Goal: Information Seeking & Learning: Learn about a topic

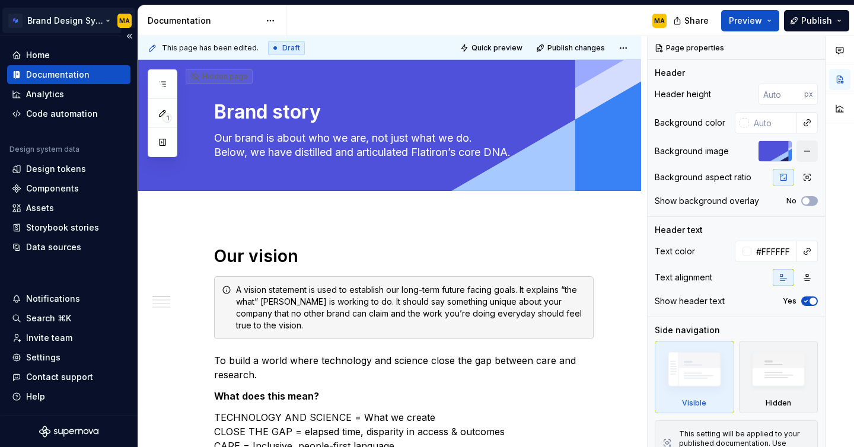
click at [47, 12] on html "Brand Design System MA Home Documentation Analytics Code automation Design syst…" at bounding box center [427, 223] width 854 height 447
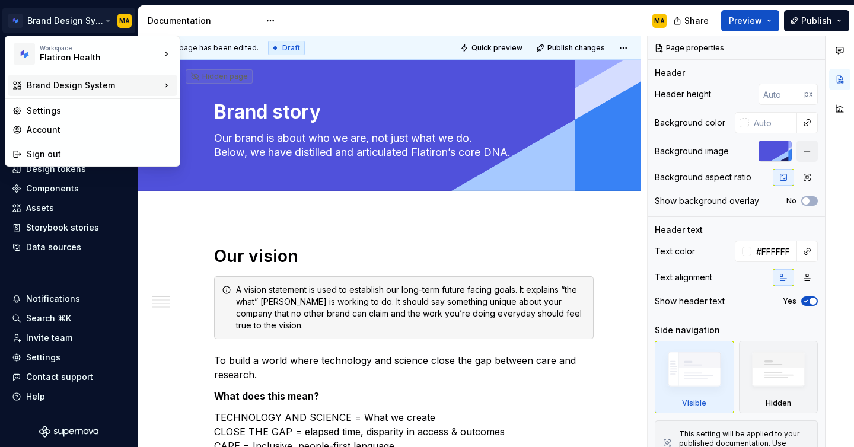
click at [72, 83] on div "Brand Design System" at bounding box center [94, 85] width 134 height 12
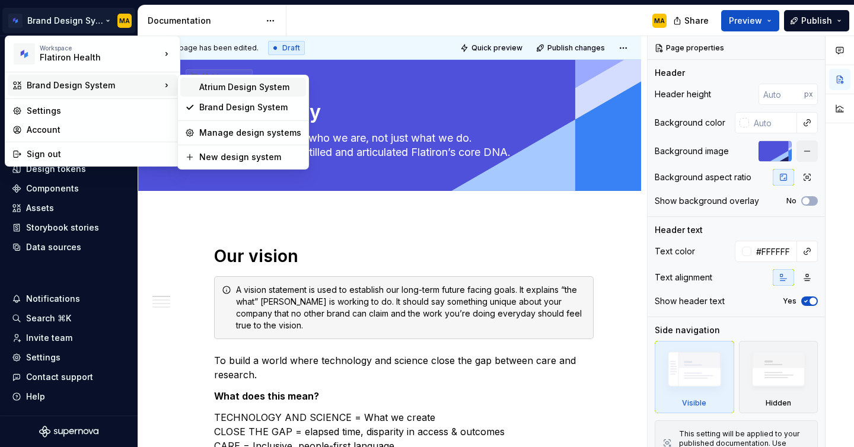
click at [241, 96] on div "Atrium Design System" at bounding box center [243, 87] width 126 height 19
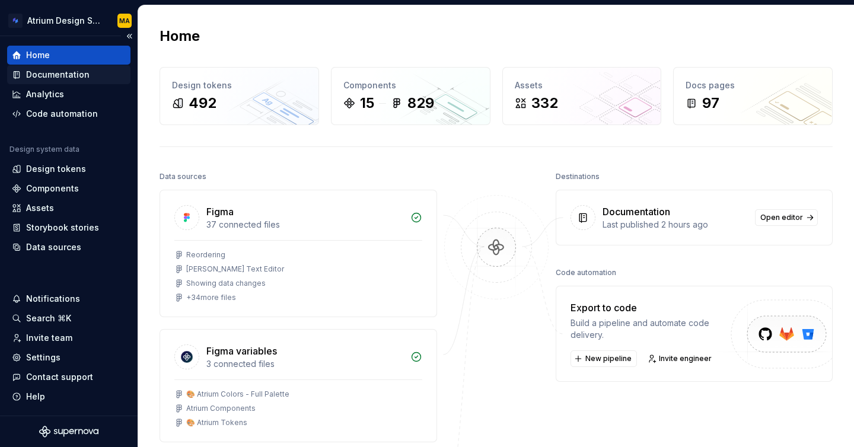
click at [70, 78] on div "Documentation" at bounding box center [57, 75] width 63 height 12
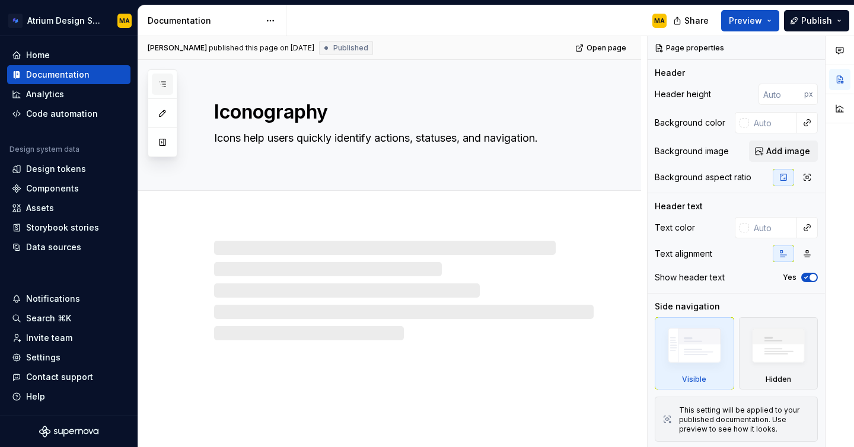
click at [160, 79] on icon "button" at bounding box center [162, 83] width 9 height 9
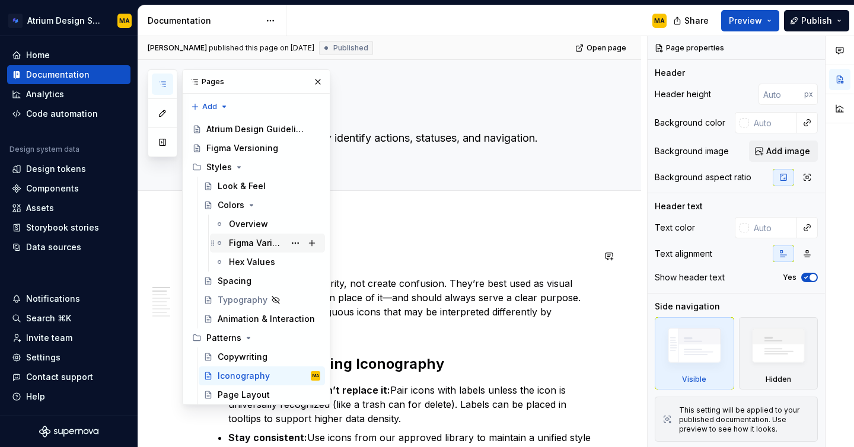
click at [256, 246] on div "Figma Variables" at bounding box center [257, 243] width 56 height 12
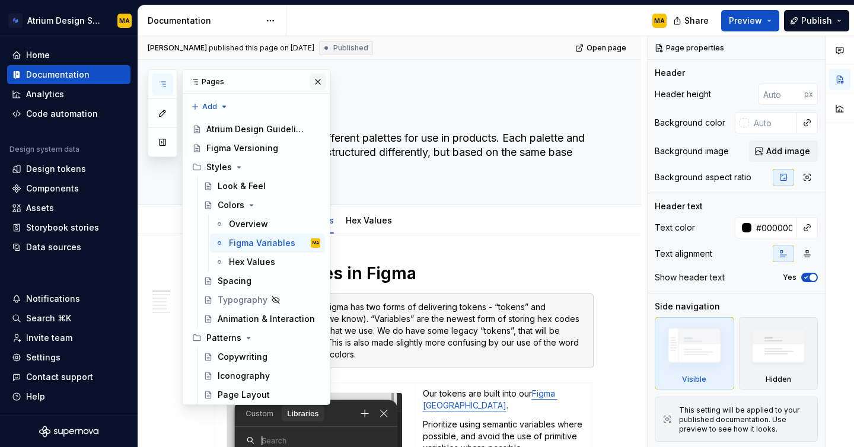
click at [317, 78] on button "button" at bounding box center [318, 82] width 17 height 17
click at [156, 83] on button "button" at bounding box center [162, 84] width 21 height 21
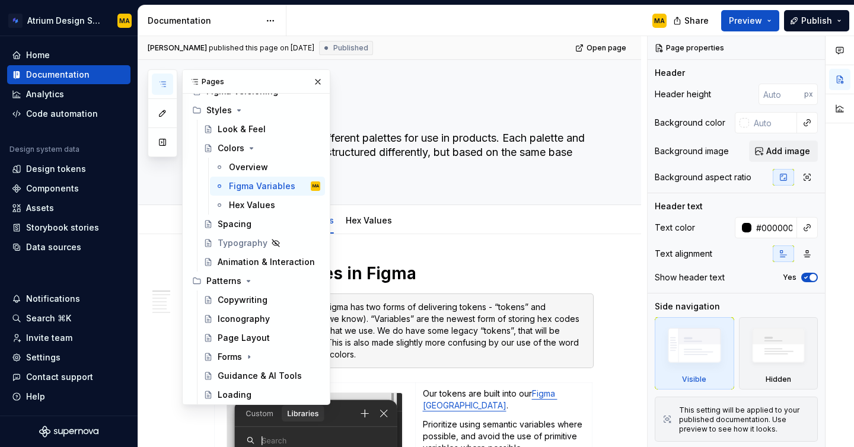
scroll to position [55, 0]
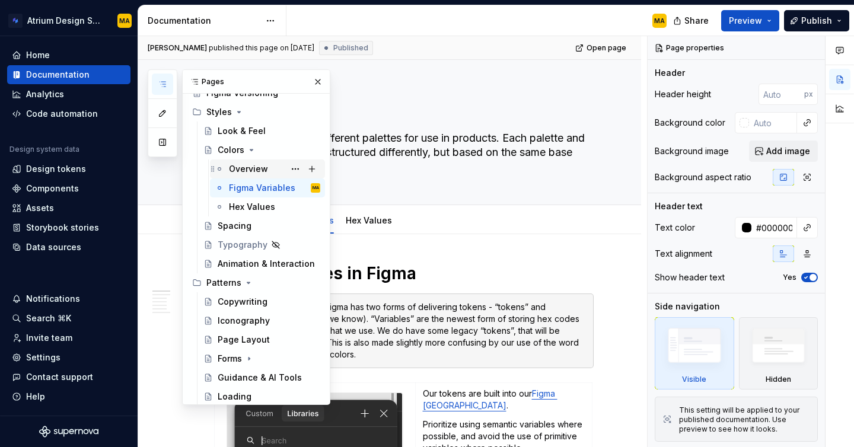
click at [249, 166] on div "Overview" at bounding box center [248, 169] width 39 height 12
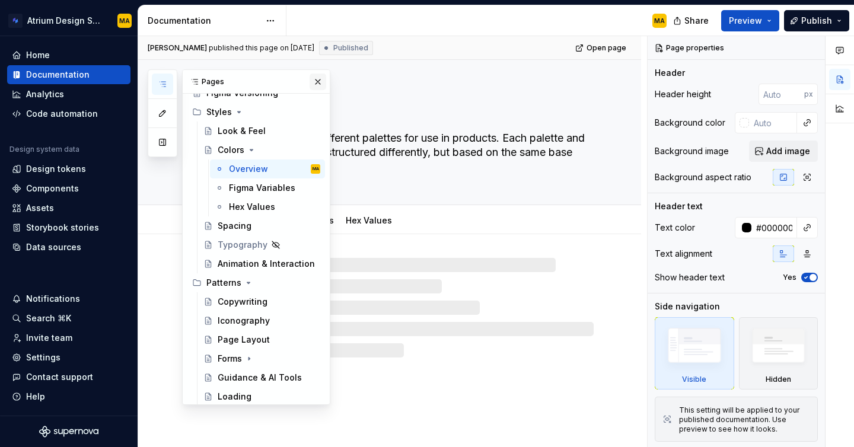
click at [318, 82] on button "button" at bounding box center [318, 82] width 17 height 17
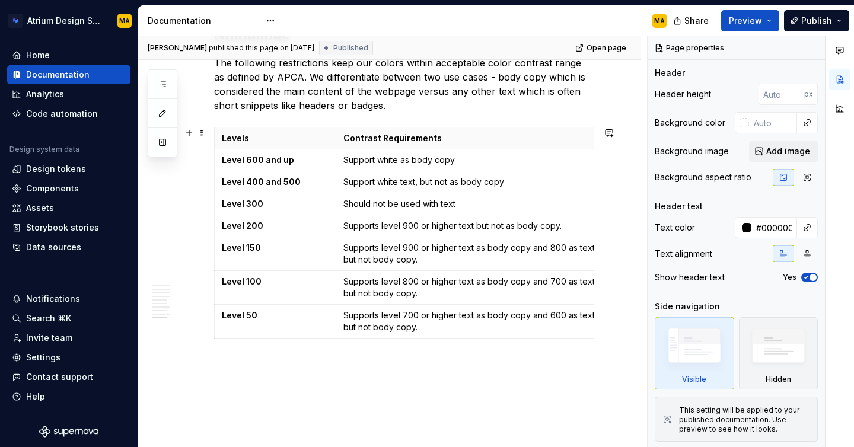
scroll to position [2643, 0]
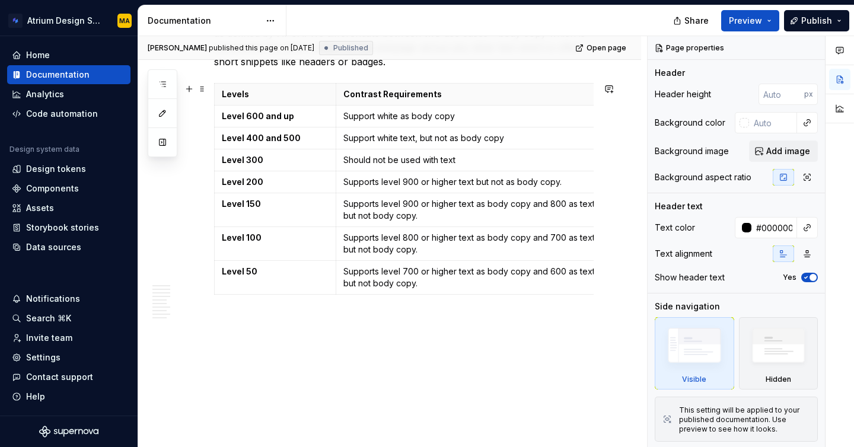
type textarea "*"
